Goal: Use online tool/utility: Utilize a website feature to perform a specific function

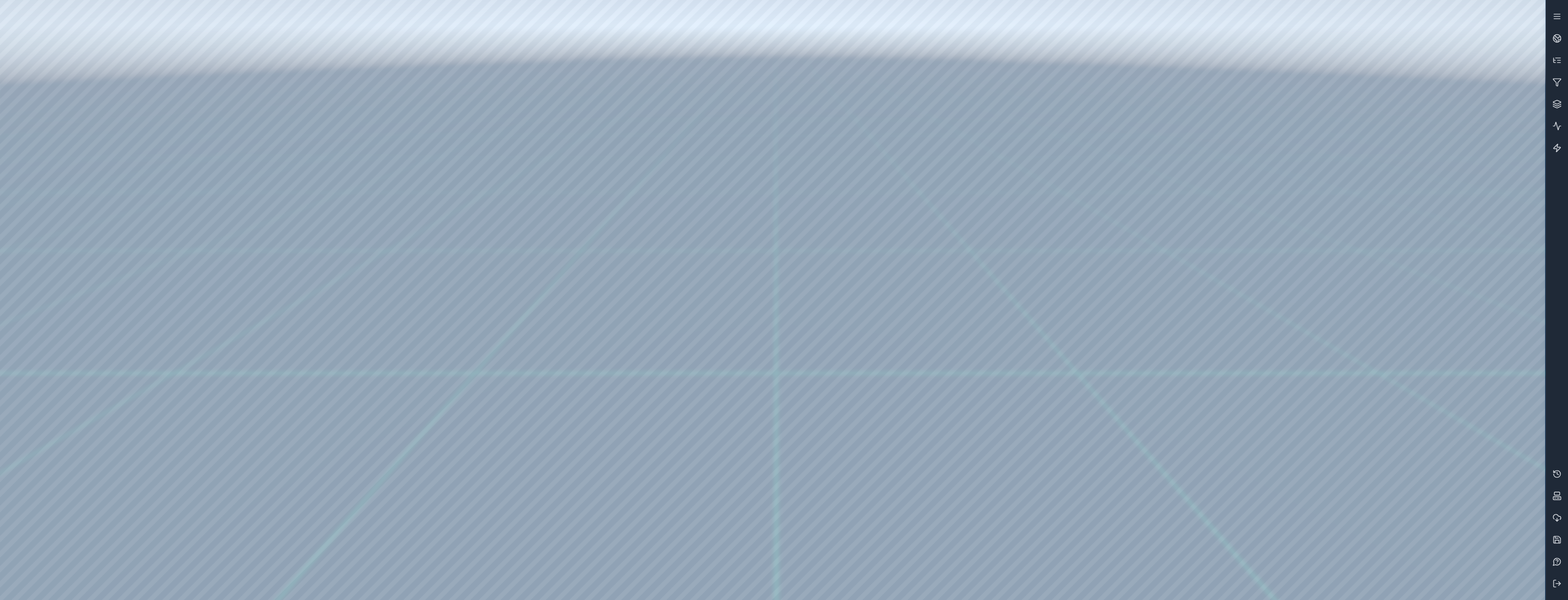
drag, startPoint x: 1085, startPoint y: 327, endPoint x: 1159, endPoint y: 254, distance: 103.9
click at [1550, 577] on button at bounding box center [1557, 584] width 22 height 22
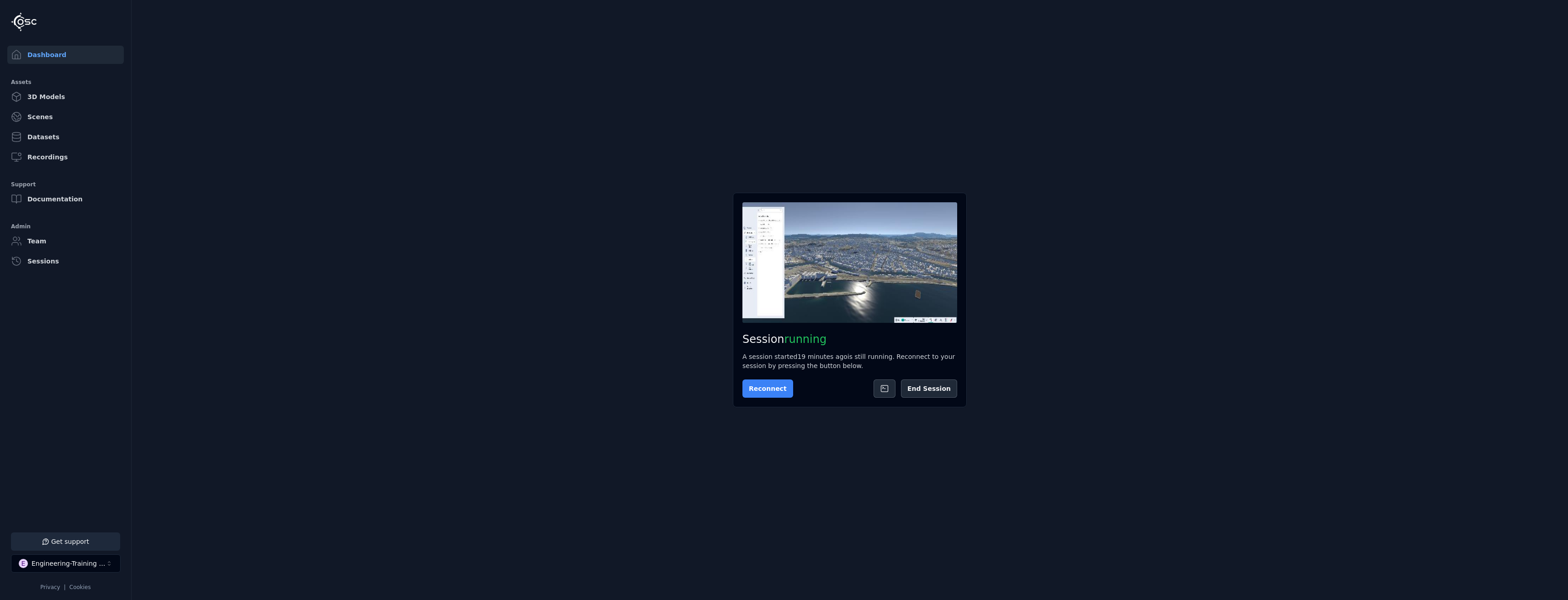
click at [767, 393] on button "Reconnect" at bounding box center [768, 389] width 51 height 18
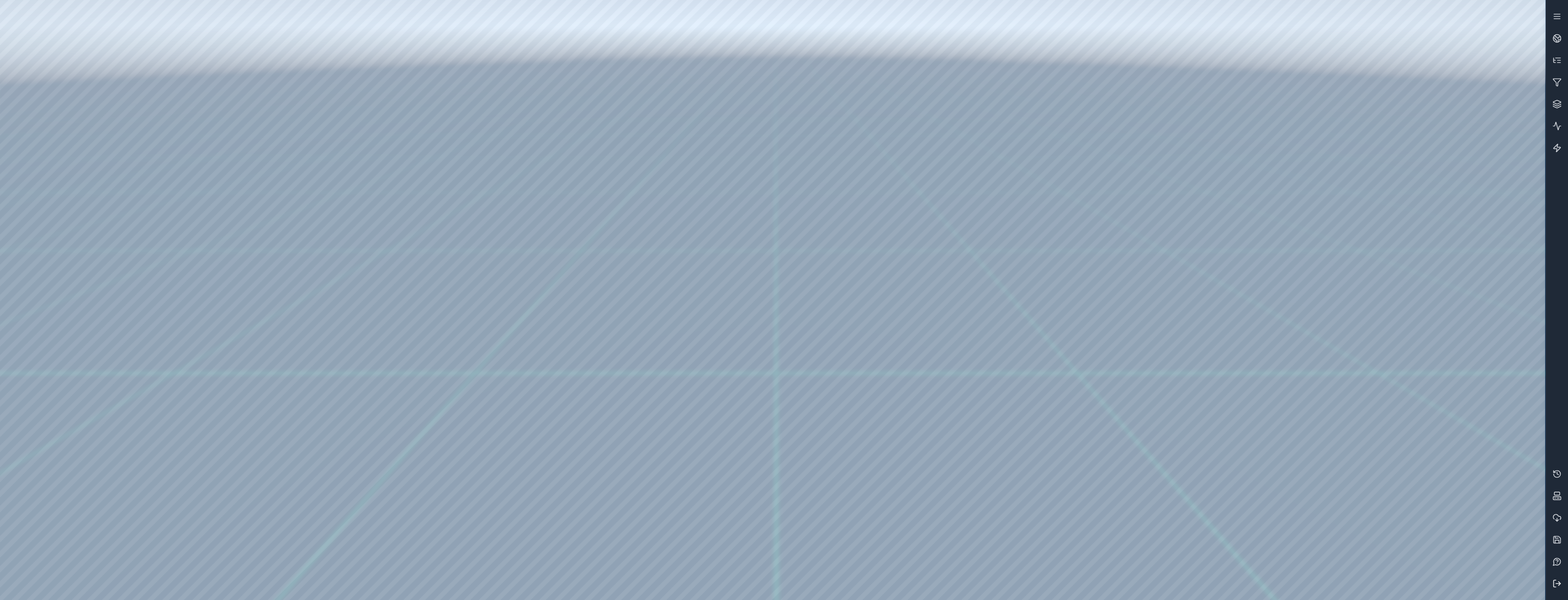
click at [1558, 589] on button at bounding box center [1557, 584] width 22 height 22
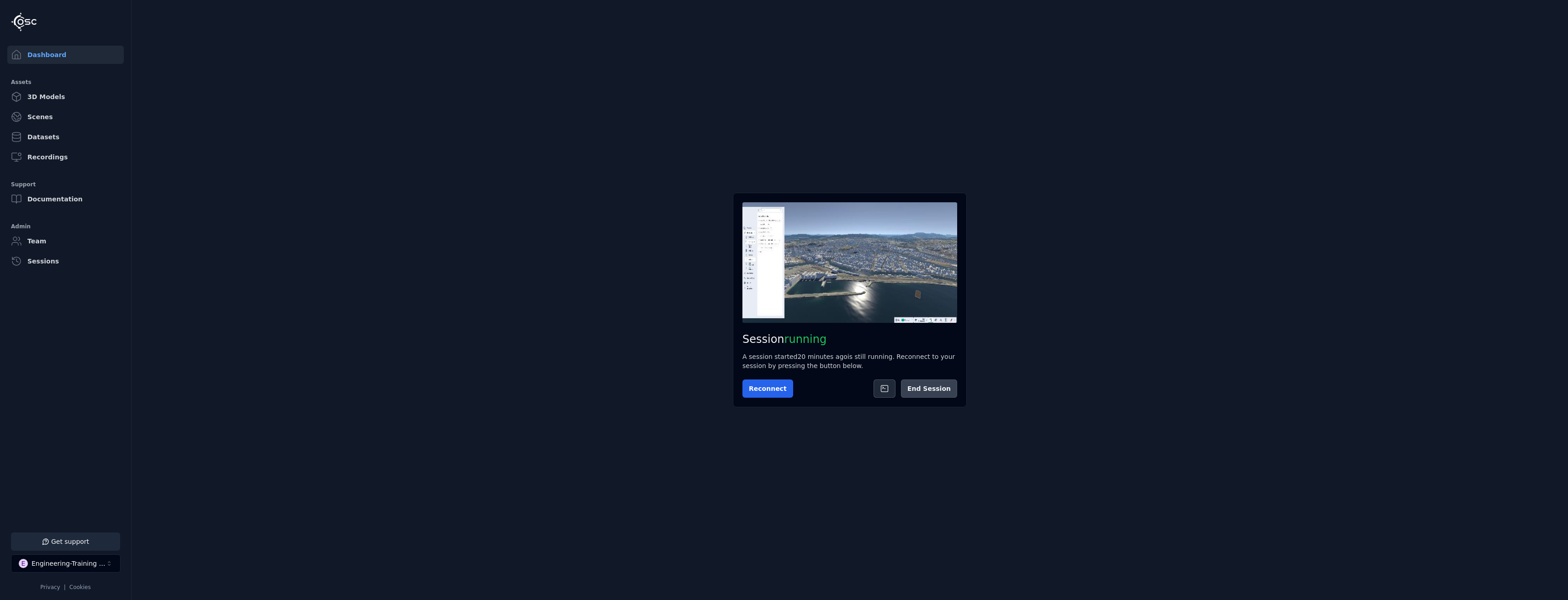
click at [947, 393] on button "End Session" at bounding box center [929, 389] width 56 height 18
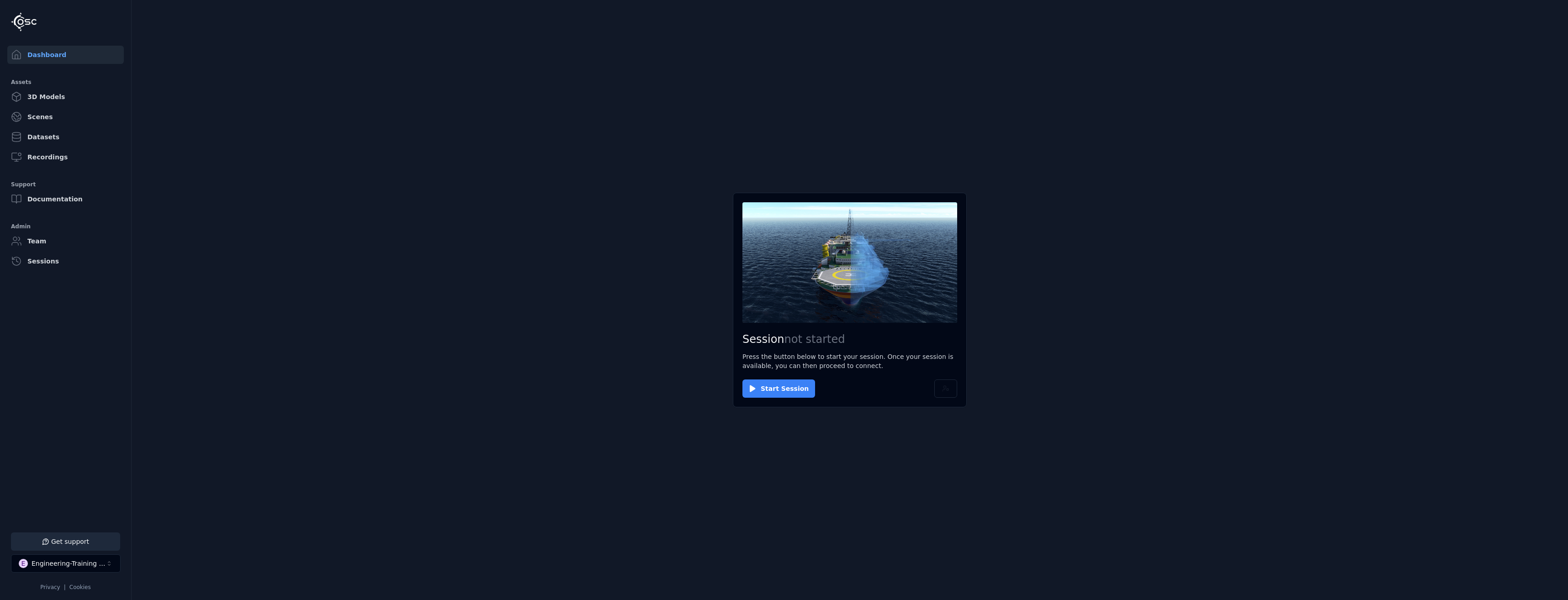
click at [795, 394] on button "Start Session" at bounding box center [779, 389] width 72 height 18
click at [767, 383] on button "Connect" at bounding box center [763, 389] width 42 height 18
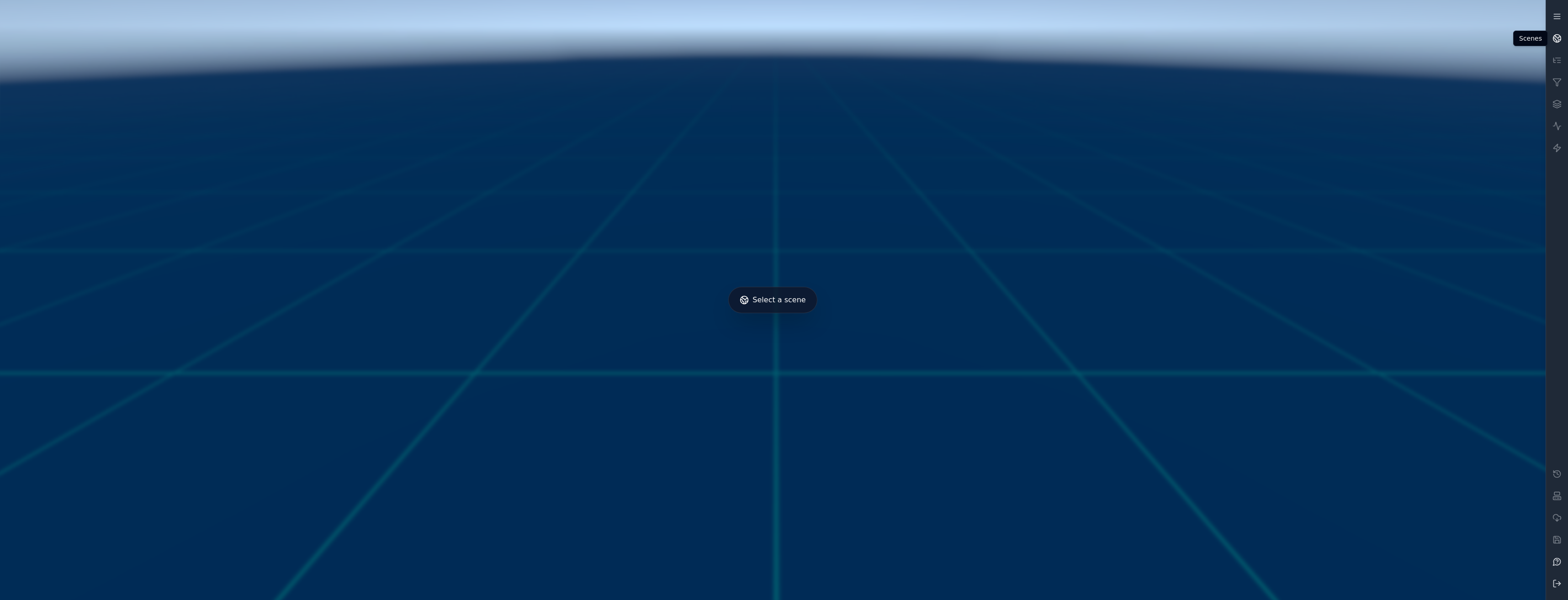
click at [1561, 40] on link at bounding box center [1557, 38] width 22 height 22
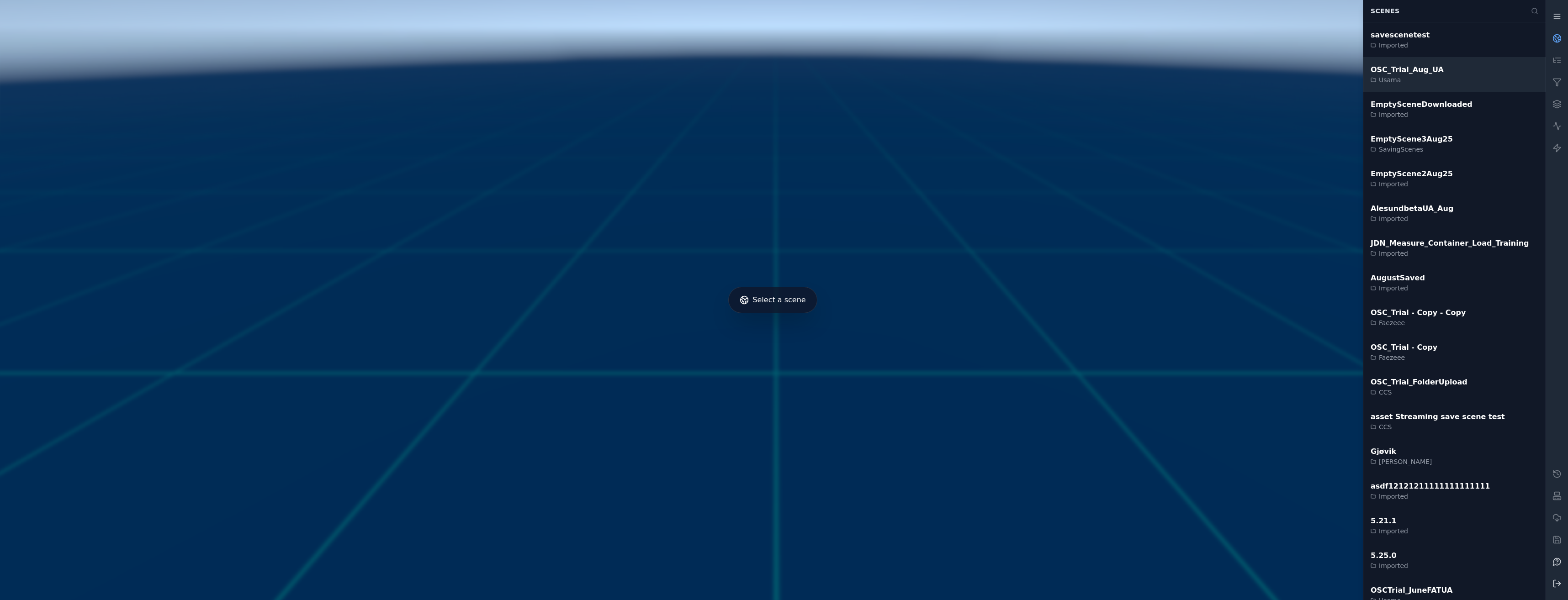
click at [1500, 63] on div "OSC_Trial_Aug_UA Usama" at bounding box center [1454, 74] width 182 height 35
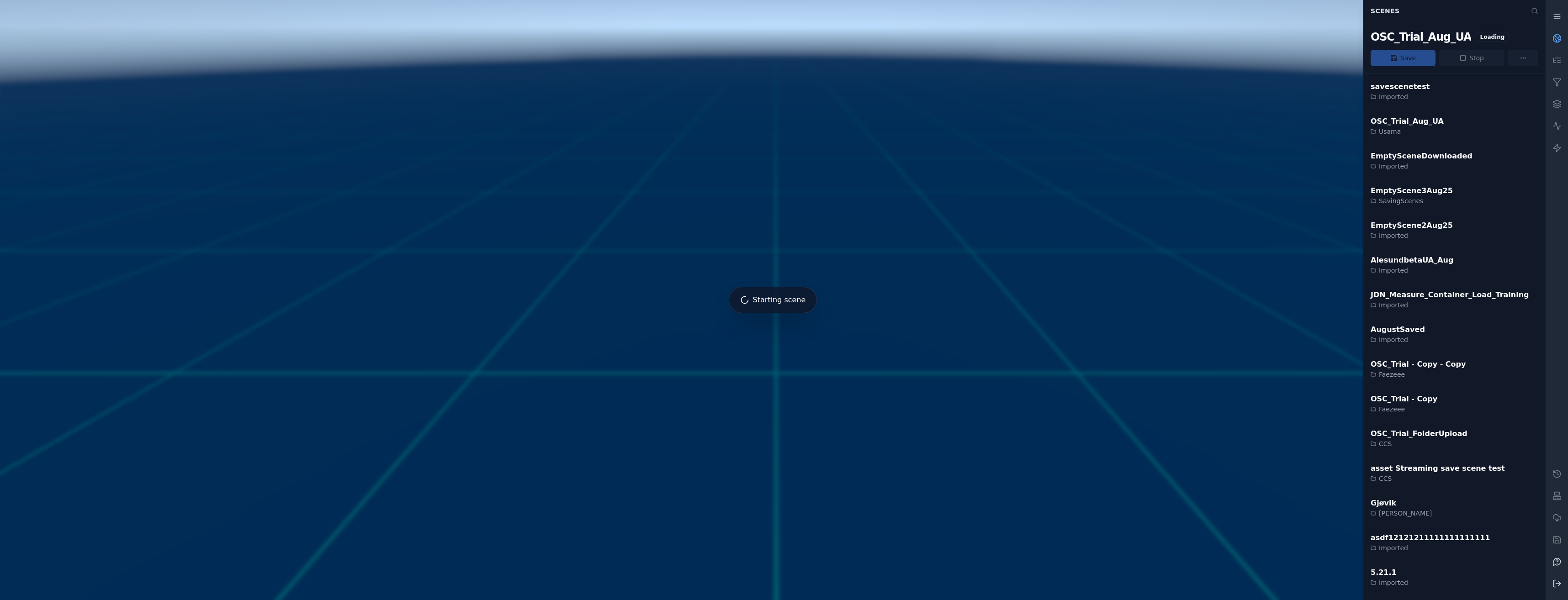
click at [1563, 36] on link at bounding box center [1557, 38] width 22 height 22
